Goal: Information Seeking & Learning: Learn about a topic

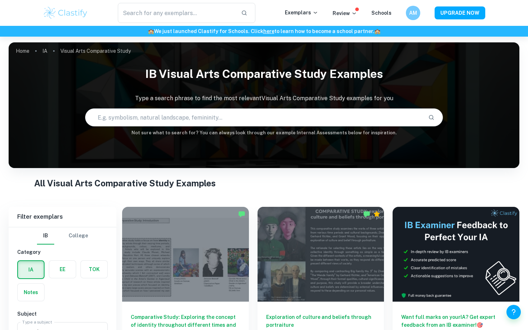
scroll to position [111, 0]
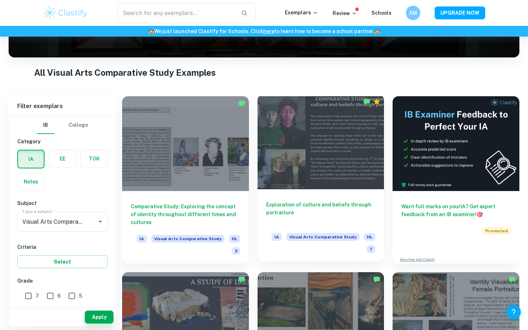
click at [285, 208] on h6 "Exploration of culture and beliefs through portraiture" at bounding box center [321, 213] width 110 height 24
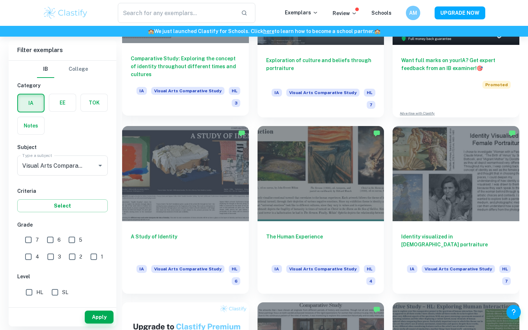
scroll to position [258, 0]
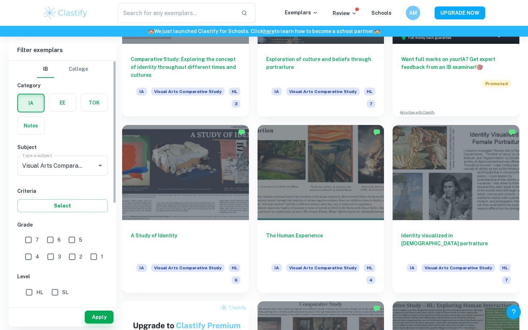
click at [29, 241] on input "7" at bounding box center [28, 240] width 14 height 14
checkbox input "true"
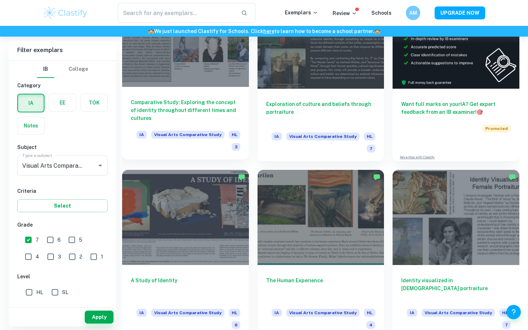
scroll to position [211, 0]
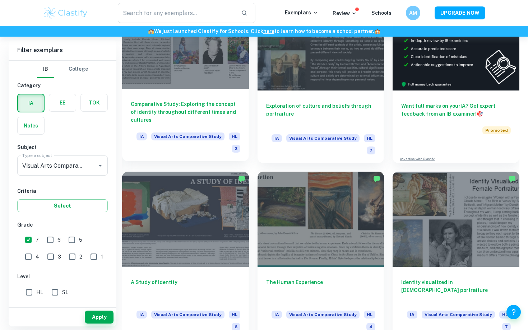
click at [196, 111] on h6 "Comparative Study: Exploring the concept of identity throughout different times…" at bounding box center [186, 112] width 110 height 24
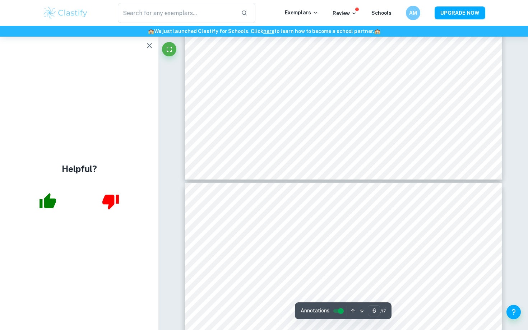
type input "5"
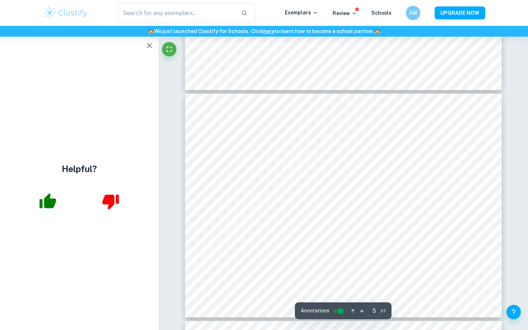
scroll to position [963, 0]
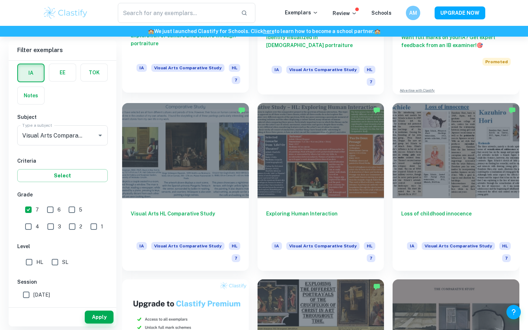
scroll to position [296, 0]
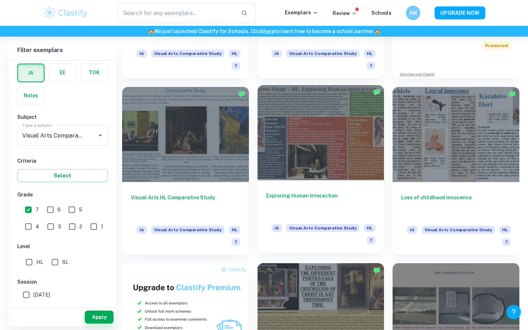
click at [294, 192] on h6 "Exploring Human Interaction" at bounding box center [321, 204] width 110 height 24
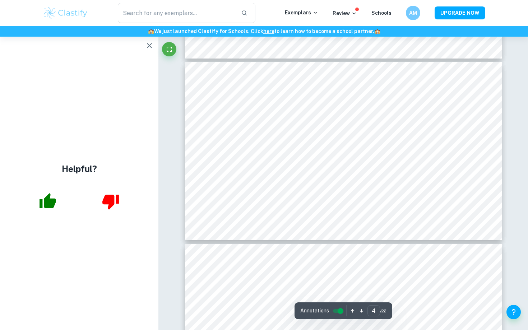
scroll to position [606, 0]
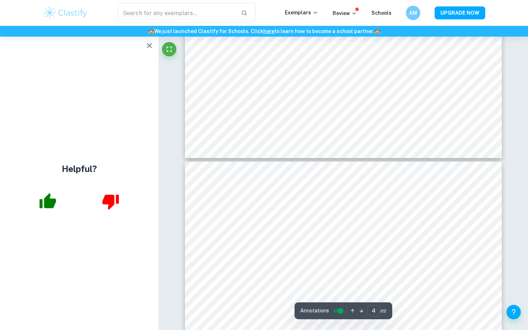
type input "3"
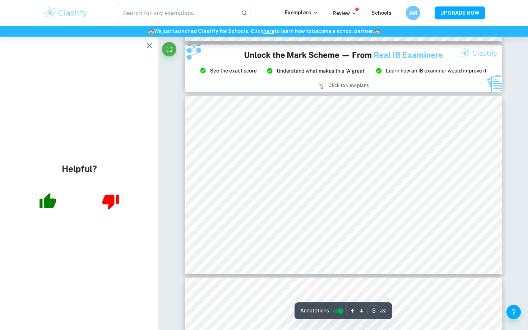
scroll to position [414, 0]
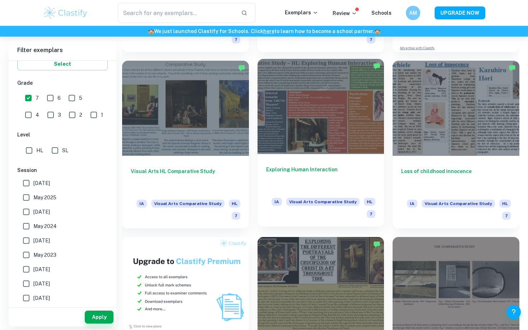
scroll to position [395, 0]
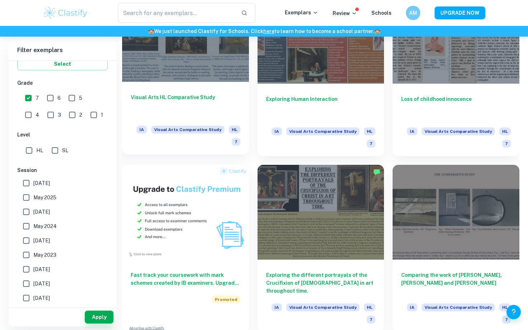
click at [201, 111] on h6 "Visual Arts HL Comparative Study" at bounding box center [186, 105] width 110 height 24
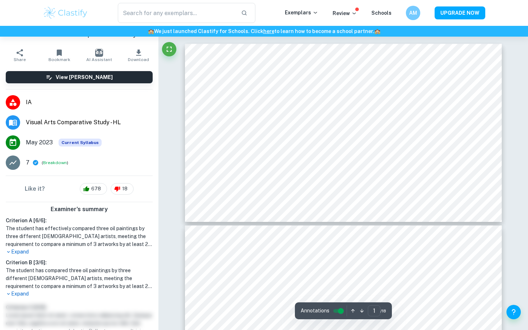
scroll to position [14, 0]
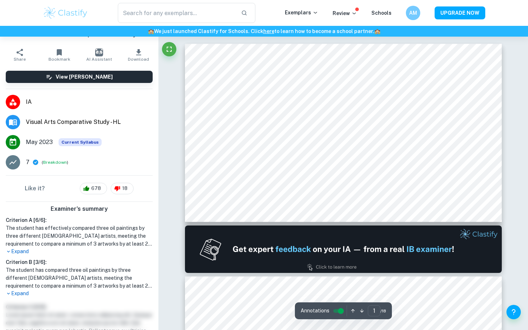
click at [22, 296] on p "Expand" at bounding box center [79, 294] width 147 height 8
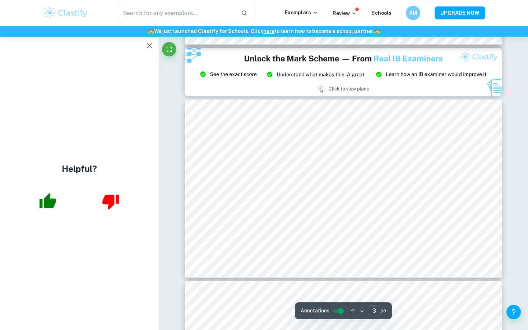
scroll to position [380, 0]
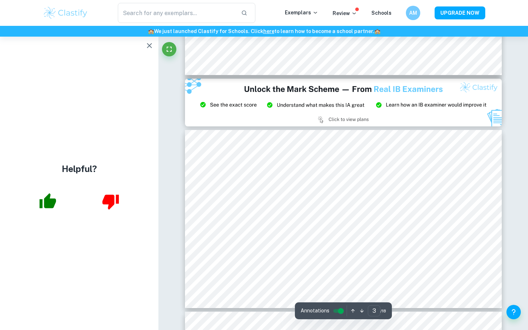
click at [150, 46] on icon "button" at bounding box center [149, 45] width 9 height 9
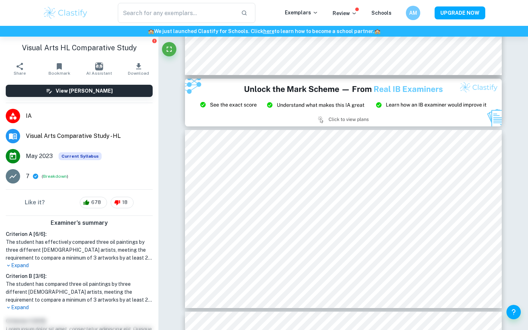
scroll to position [3, 0]
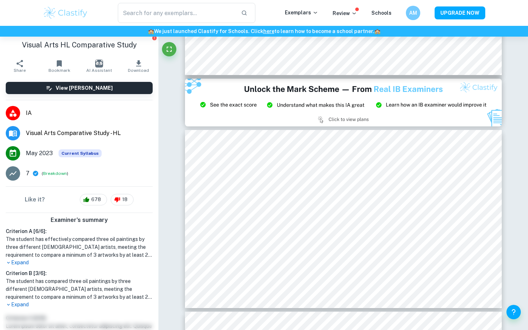
click at [19, 308] on p "Expand" at bounding box center [79, 305] width 147 height 8
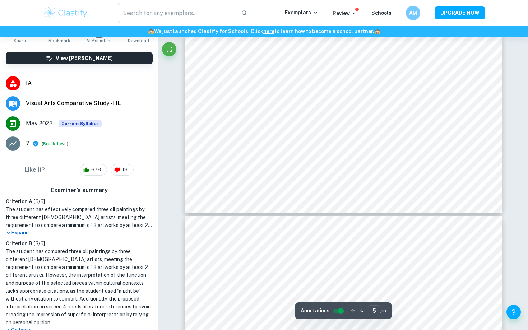
scroll to position [842, 0]
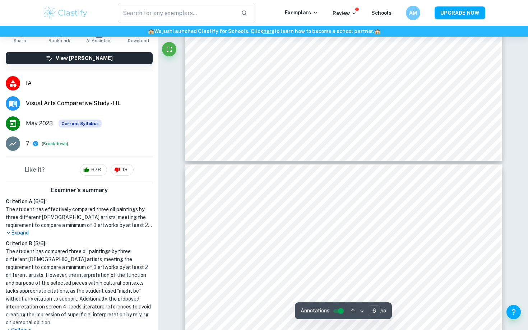
type input "7"
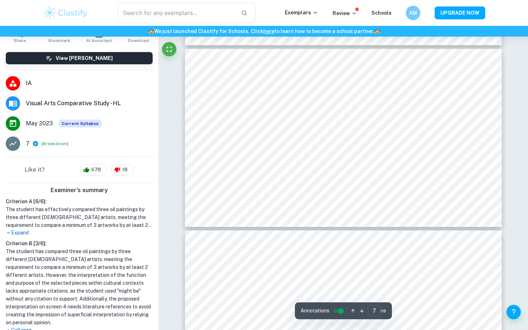
scroll to position [1188, 0]
